Goal: Check status: Check status

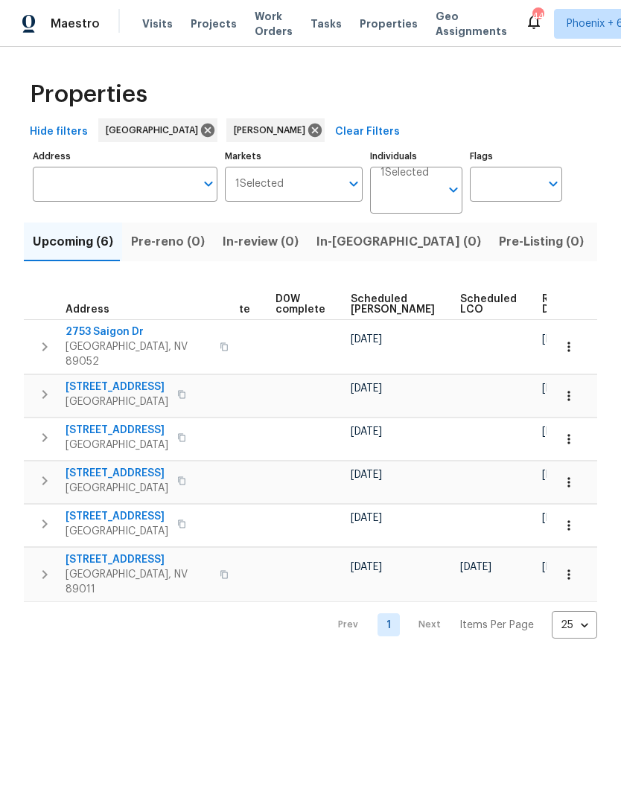
scroll to position [0, 375]
click at [543, 307] on span "Ready Date" at bounding box center [559, 304] width 33 height 21
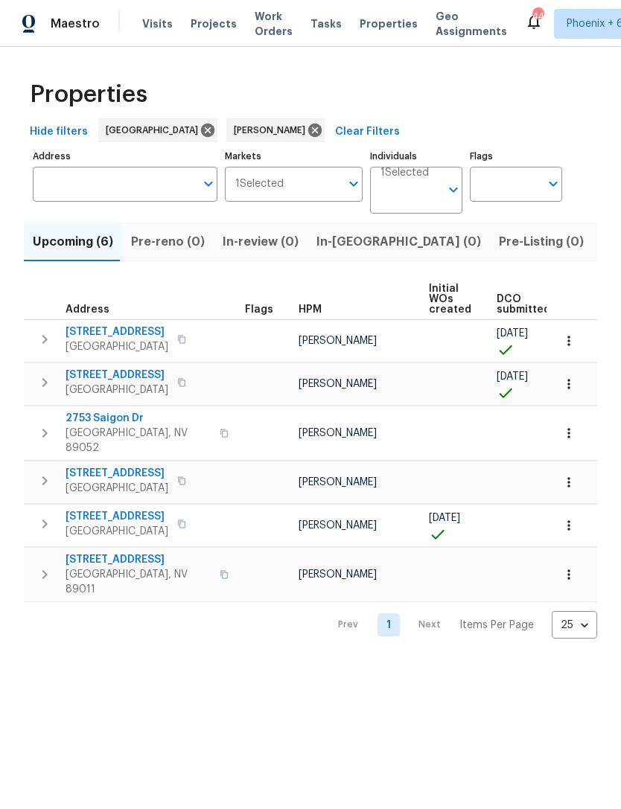
click at [602, 247] on span "Listed (12)" at bounding box center [632, 242] width 61 height 21
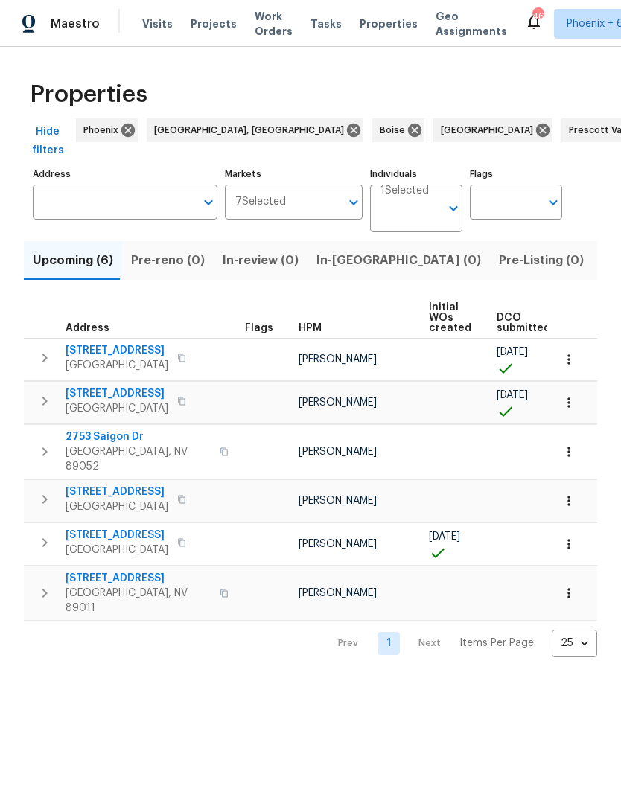
click at [159, 26] on span "Visits" at bounding box center [157, 23] width 31 height 15
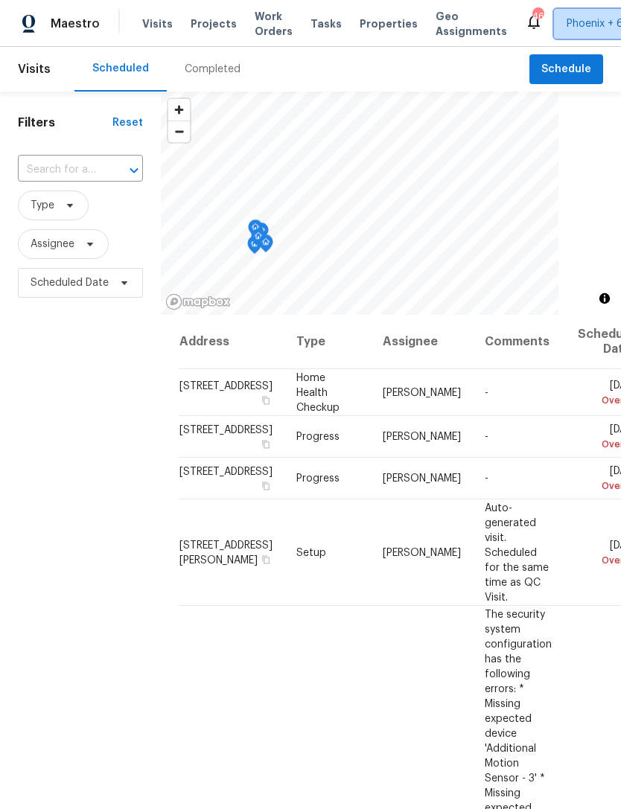
click at [588, 22] on span "Phoenix + 6" at bounding box center [595, 23] width 57 height 15
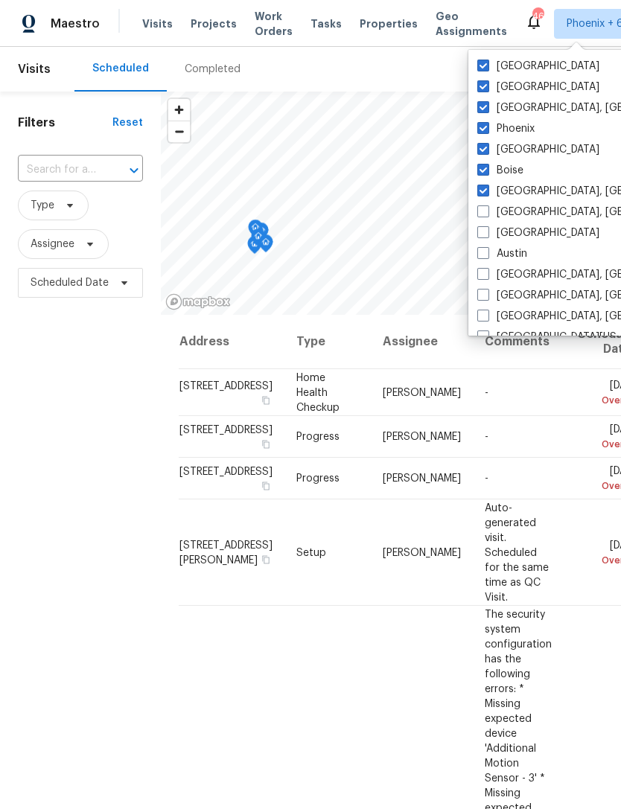
click at [488, 69] on span at bounding box center [483, 66] width 12 height 12
click at [487, 69] on input "Tucson" at bounding box center [482, 64] width 10 height 10
checkbox input "false"
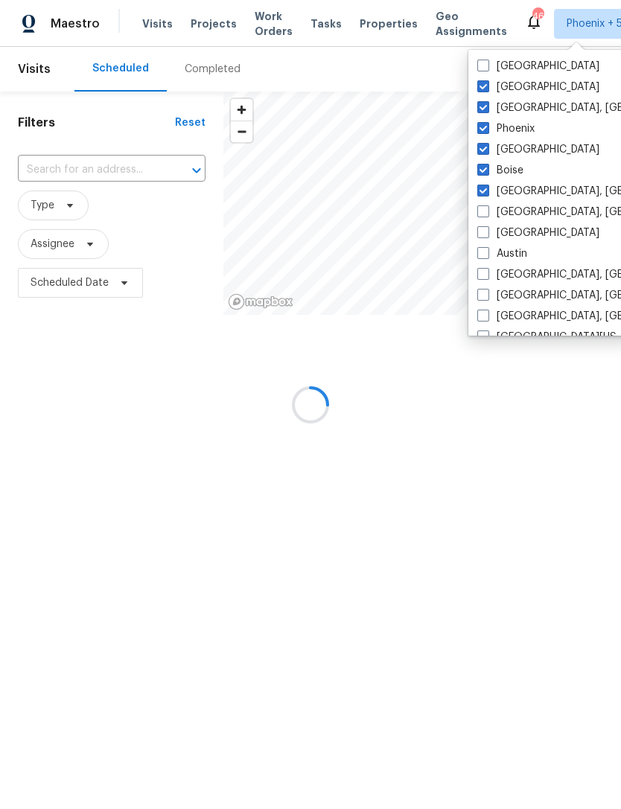
click at [485, 89] on span at bounding box center [483, 86] width 12 height 12
click at [485, 89] on input "Salt Lake City" at bounding box center [482, 85] width 10 height 10
checkbox input "false"
click at [486, 106] on span at bounding box center [483, 107] width 12 height 12
click at [486, 106] on input "Prescott, AZ" at bounding box center [482, 106] width 10 height 10
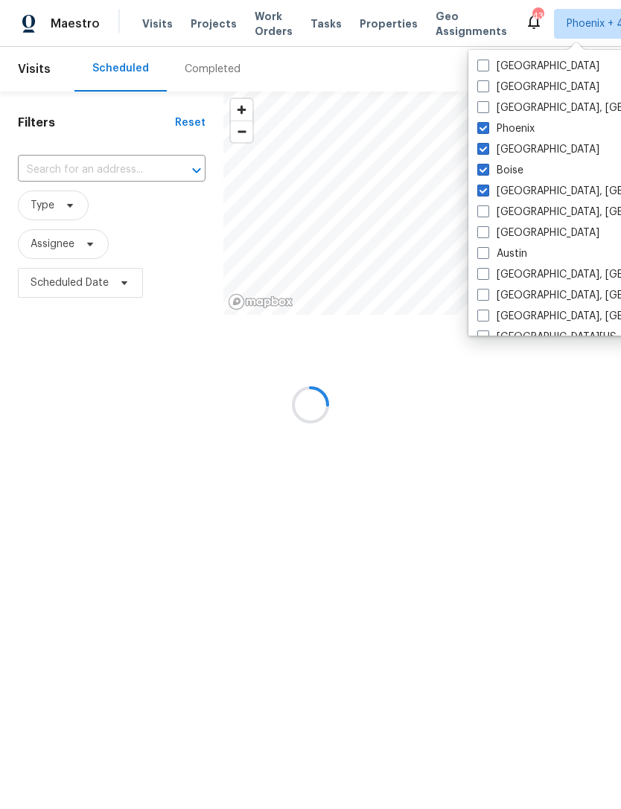
checkbox input "false"
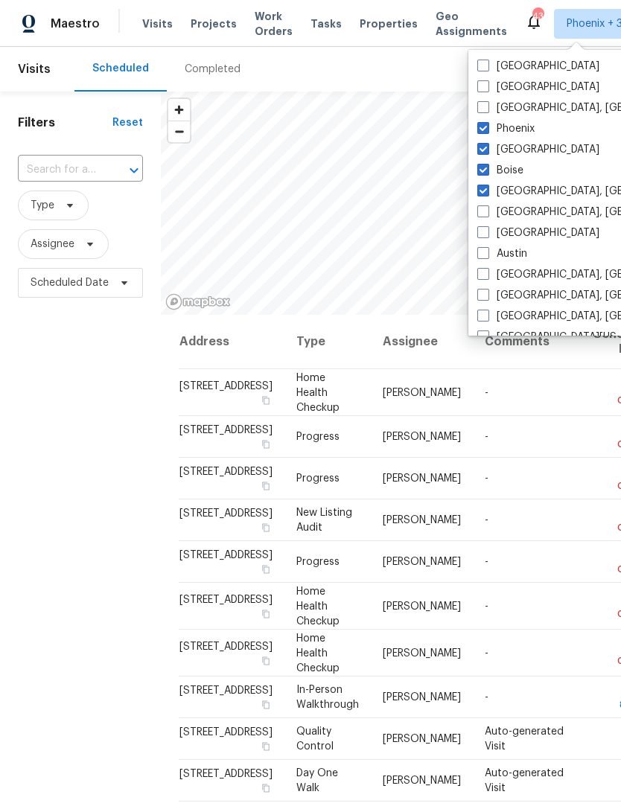
click at [496, 133] on label "Phoenix" at bounding box center [505, 128] width 57 height 15
click at [487, 131] on input "Phoenix" at bounding box center [482, 126] width 10 height 10
checkbox input "false"
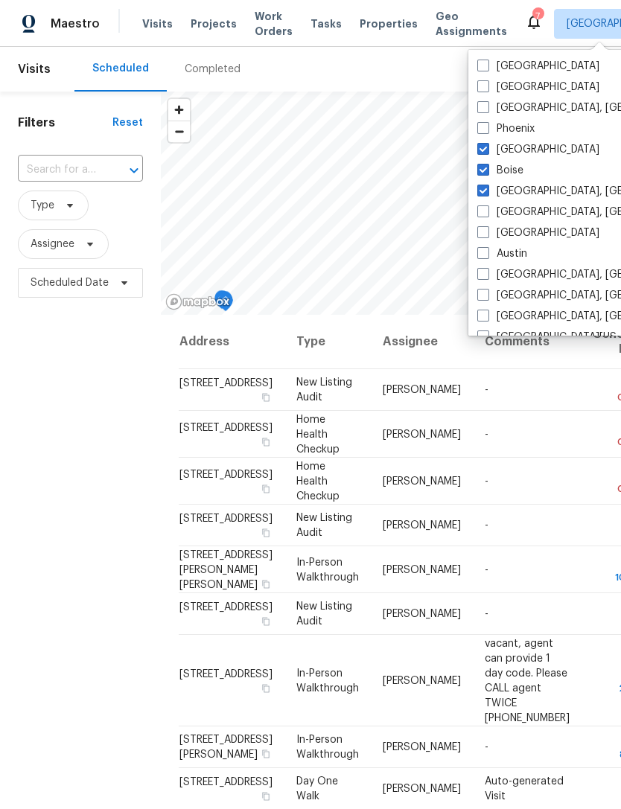
click at [495, 172] on label "Boise" at bounding box center [500, 170] width 46 height 15
click at [487, 172] on input "Boise" at bounding box center [482, 168] width 10 height 10
checkbox input "false"
click at [491, 192] on label "Albuquerque, NM" at bounding box center [592, 191] width 231 height 15
click at [487, 192] on input "Albuquerque, NM" at bounding box center [482, 189] width 10 height 10
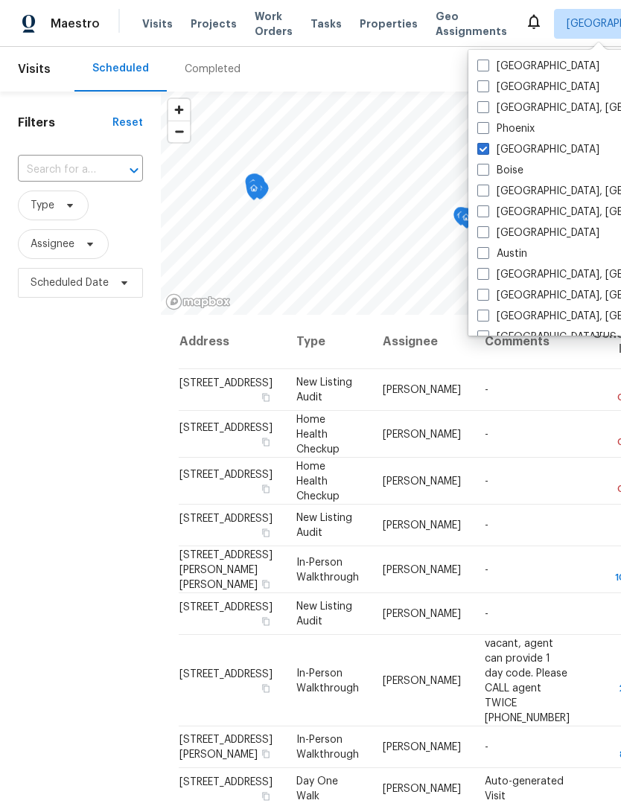
checkbox input "false"
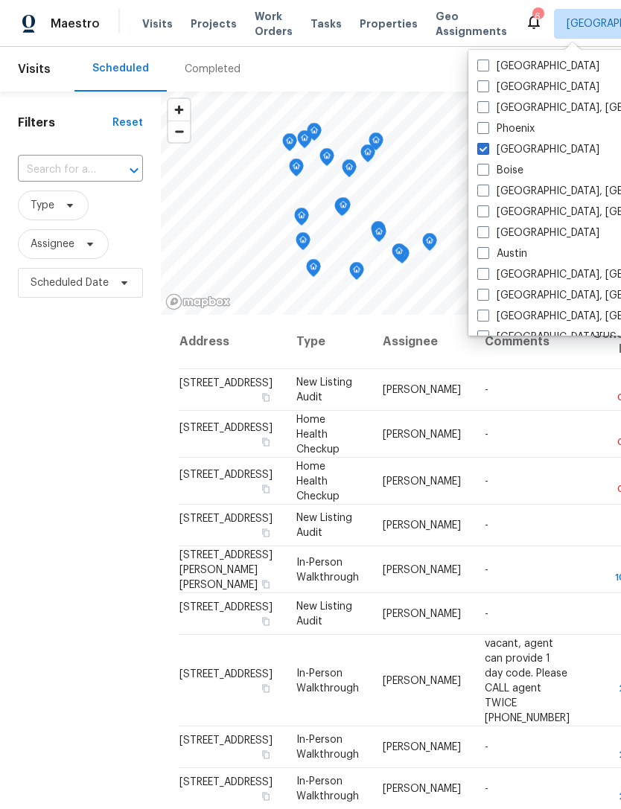
click at [83, 539] on div "Filters Reset ​ Type Assignee Scheduled Date" at bounding box center [80, 527] width 161 height 871
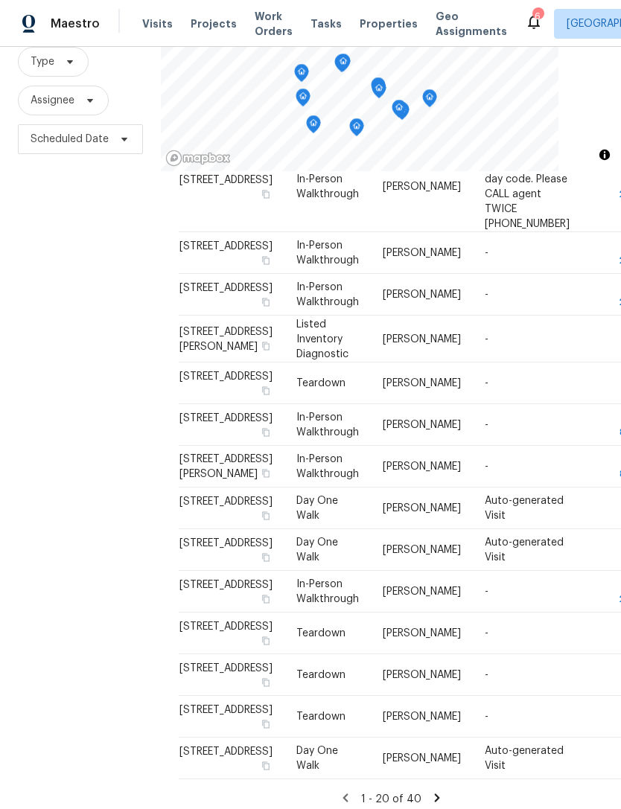
scroll to position [453, 0]
click at [60, 526] on div "Filters Reset ​ Type Assignee Scheduled Date" at bounding box center [80, 383] width 161 height 871
click at [0, 0] on icon at bounding box center [0, 0] width 0 height 0
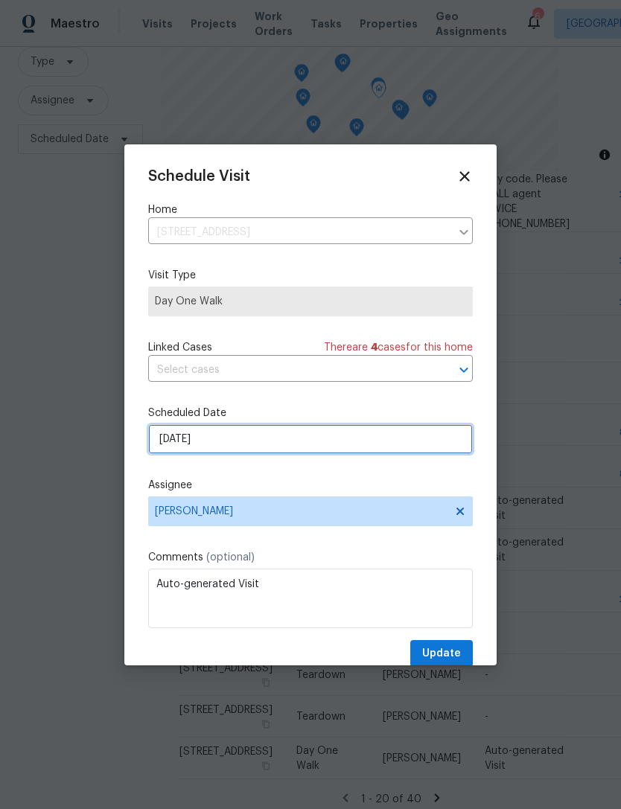
click at [234, 448] on input "9/8/2025" at bounding box center [310, 439] width 325 height 30
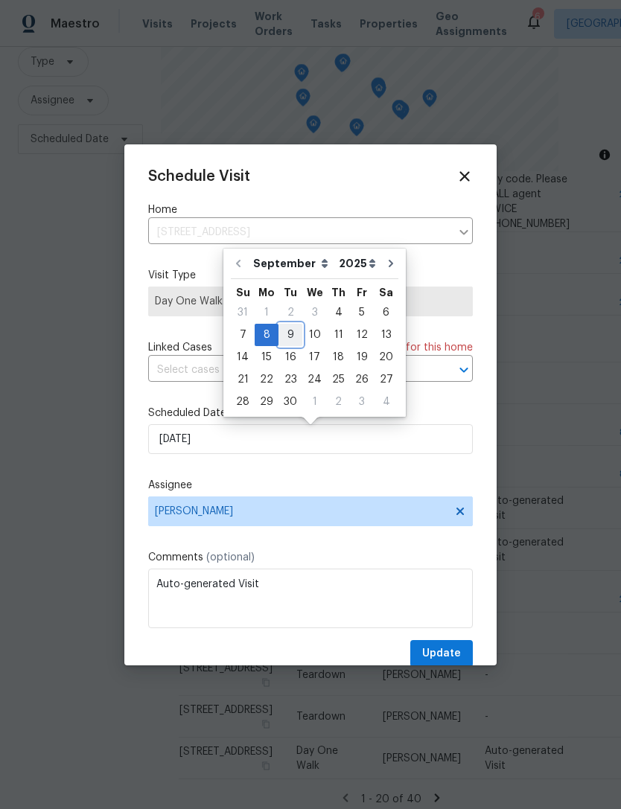
click at [291, 337] on div "9" at bounding box center [290, 335] width 24 height 21
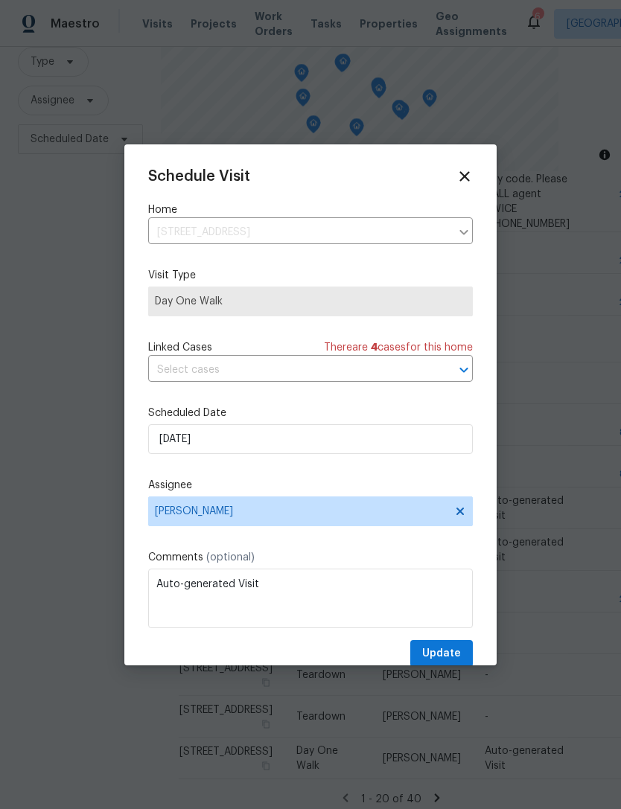
type input "9/9/2025"
click at [441, 650] on span "Update" at bounding box center [441, 654] width 39 height 19
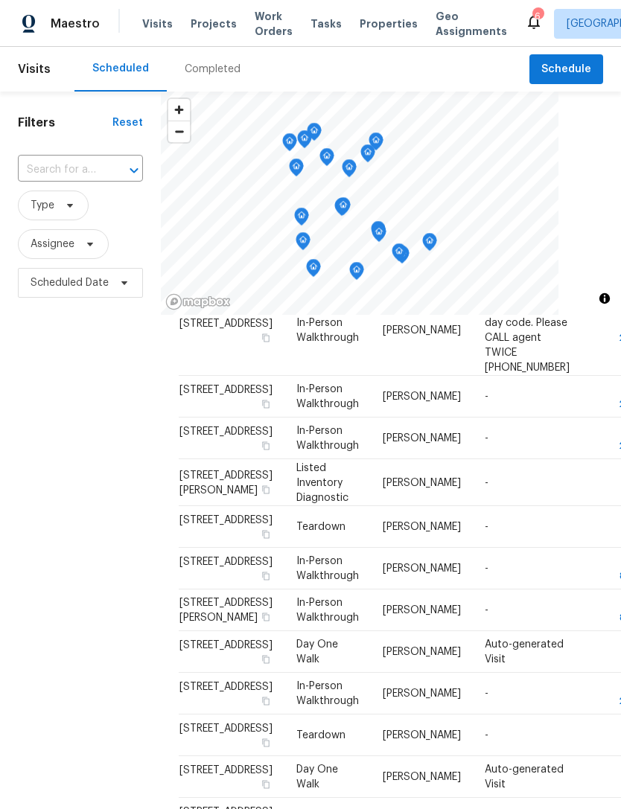
scroll to position [0, 0]
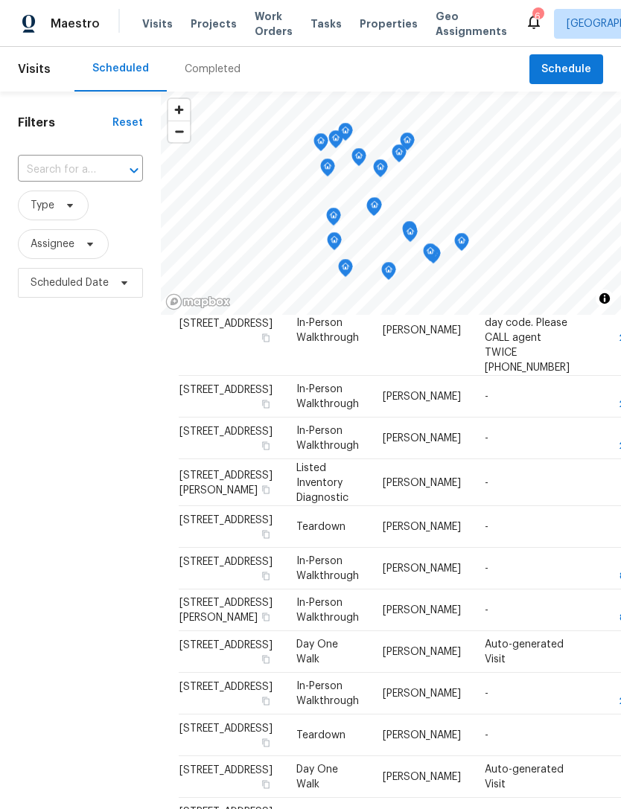
click at [211, 71] on div "Completed" at bounding box center [213, 69] width 56 height 15
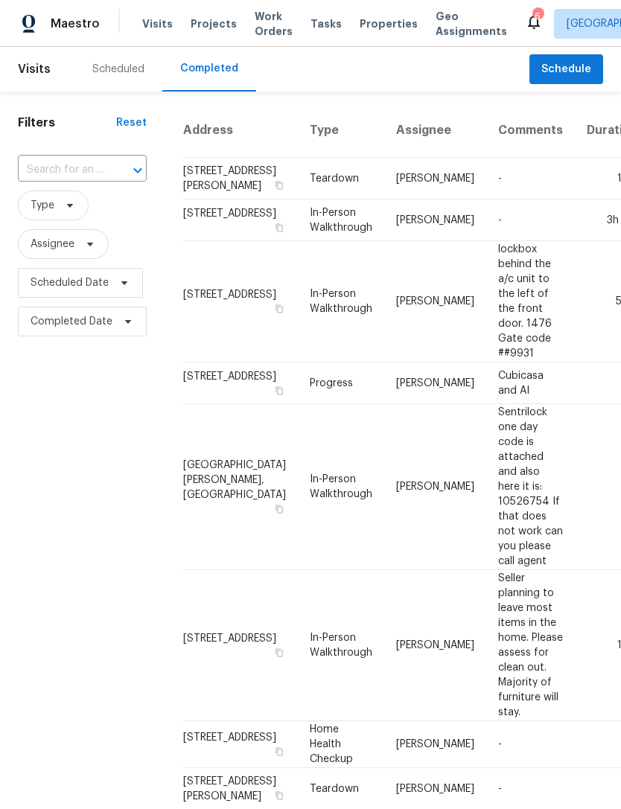
click at [66, 173] on input "text" at bounding box center [61, 170] width 87 height 23
type input "1575 w warm"
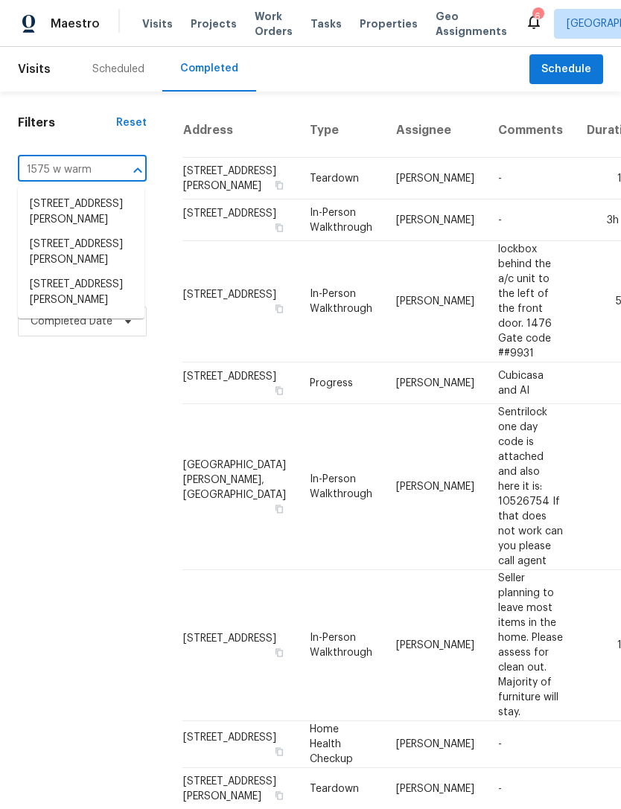
click at [72, 313] on li "1575 W Warm Springs Rd Unit 1111, Henderson, NV 89014" at bounding box center [81, 293] width 127 height 40
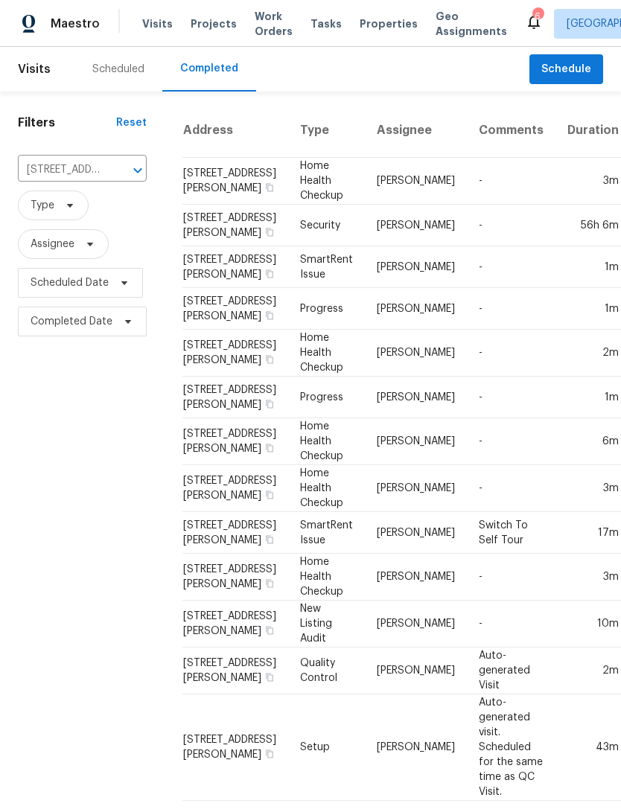
click at [365, 205] on td "[PERSON_NAME]" at bounding box center [416, 181] width 102 height 47
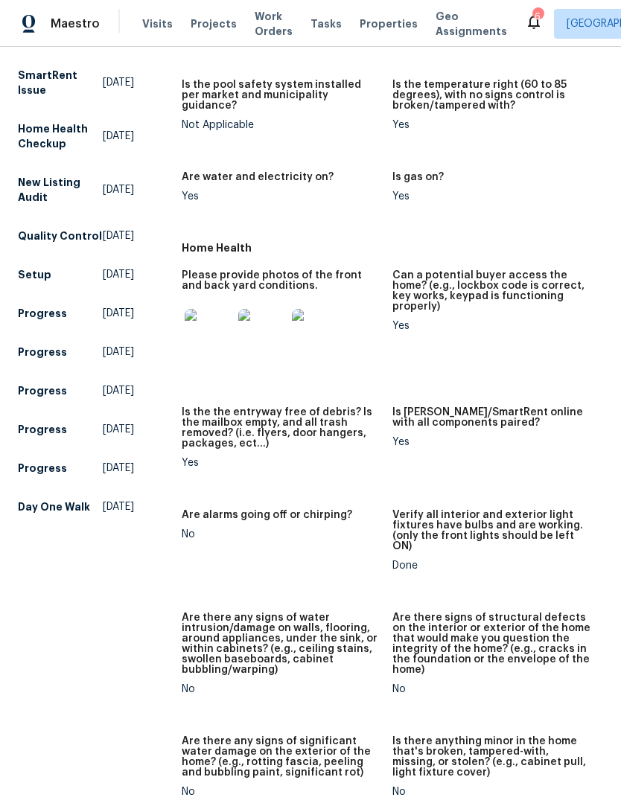
scroll to position [693, 0]
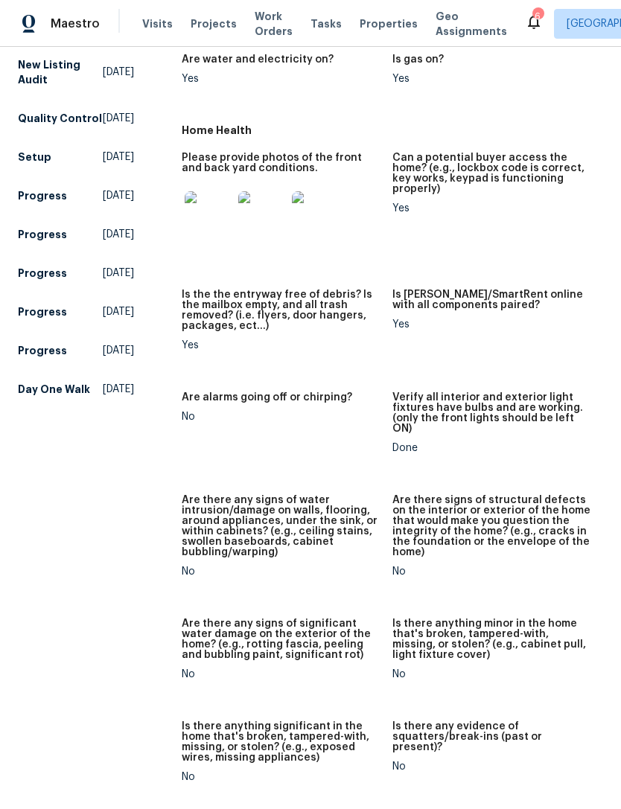
click at [316, 205] on img at bounding box center [316, 215] width 48 height 48
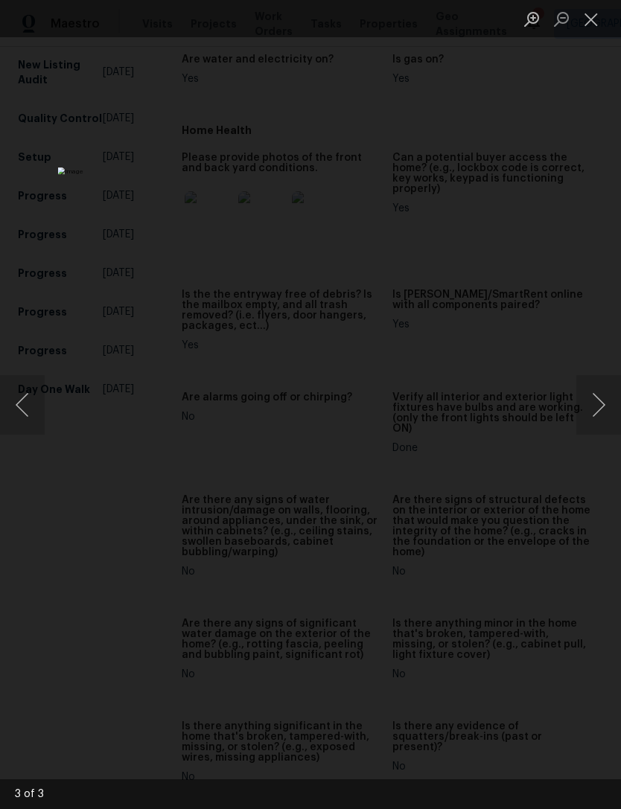
click at [599, 29] on button "Close lightbox" at bounding box center [591, 19] width 30 height 26
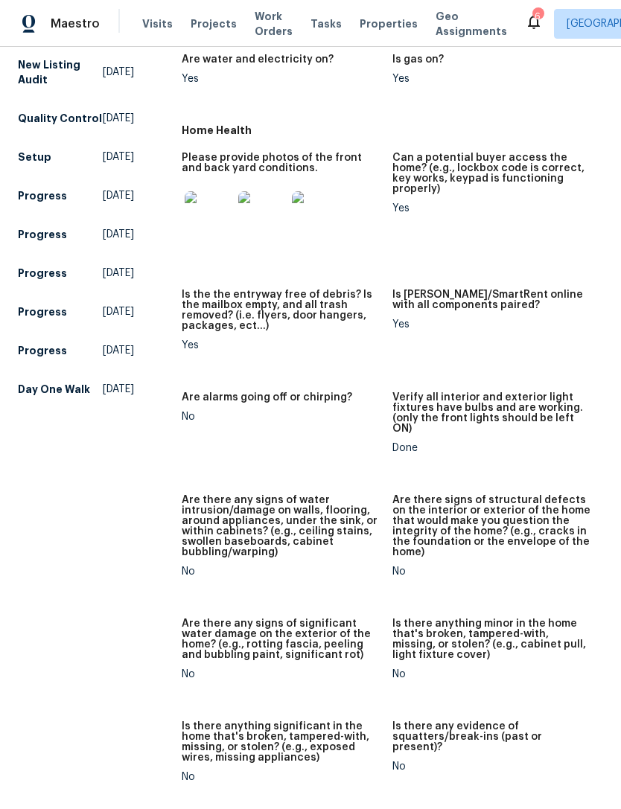
click at [160, 29] on span "Visits" at bounding box center [157, 23] width 31 height 15
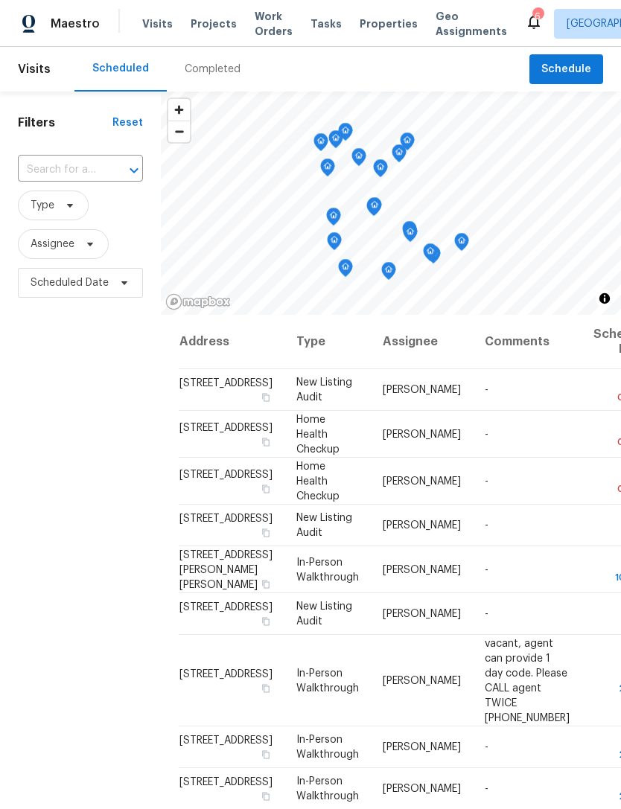
click at [89, 162] on input "text" at bounding box center [59, 170] width 83 height 23
type input "5235 casp"
click at [72, 217] on li "5235 Caspian Springs Dr Unit 101, Las Vegas, NV 89120" at bounding box center [79, 204] width 124 height 25
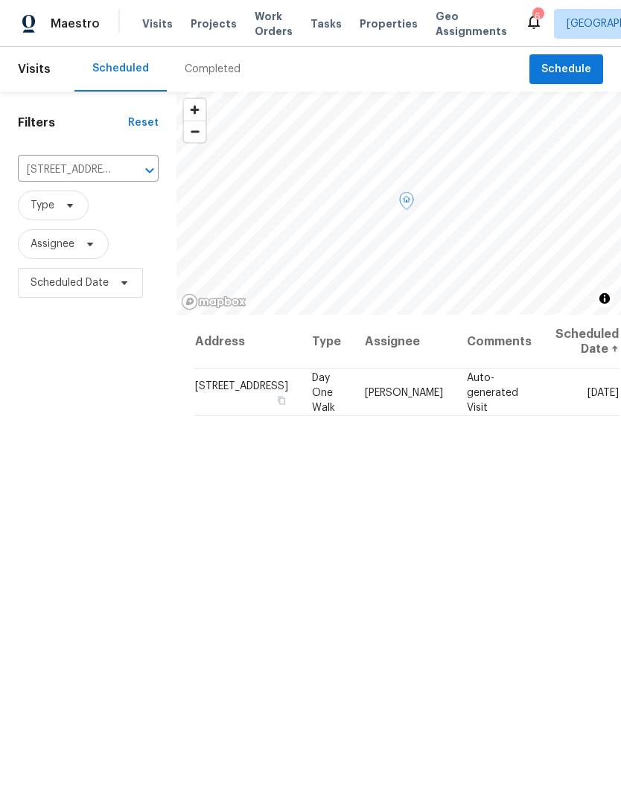
click at [0, 0] on icon at bounding box center [0, 0] width 0 height 0
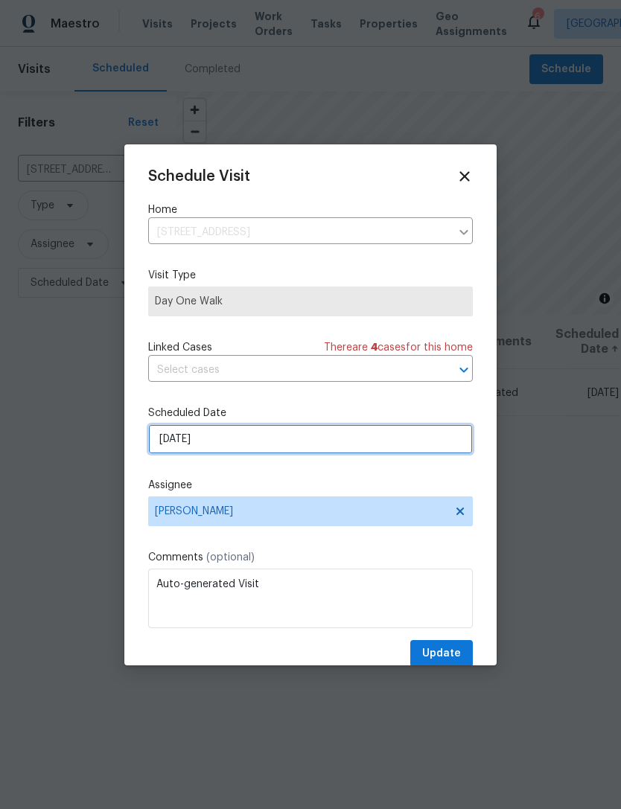
click at [315, 447] on input "9/9/2025" at bounding box center [310, 439] width 325 height 30
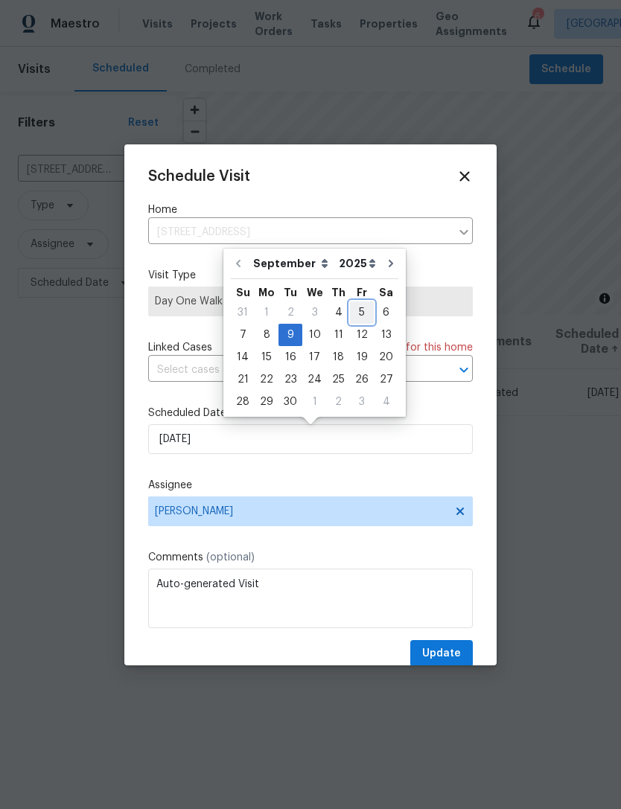
click at [360, 311] on div "5" at bounding box center [362, 312] width 24 height 21
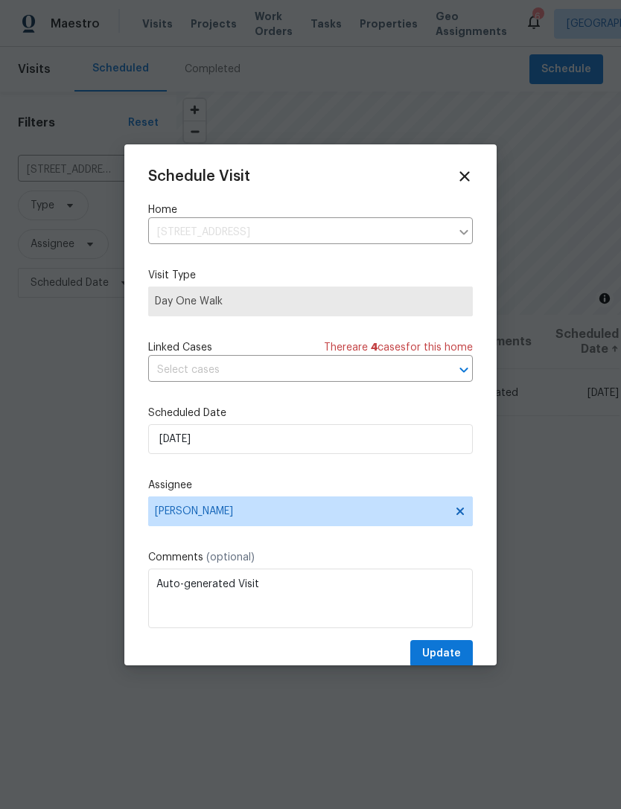
type input "9/5/2025"
click at [448, 652] on span "Update" at bounding box center [441, 654] width 39 height 19
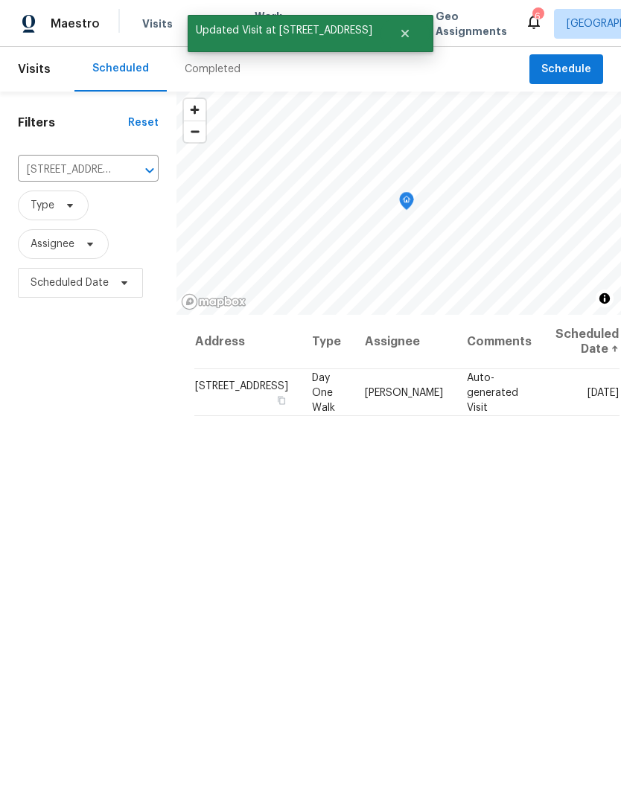
click at [123, 176] on icon "Clear" at bounding box center [130, 170] width 15 height 15
